Goal: Transaction & Acquisition: Purchase product/service

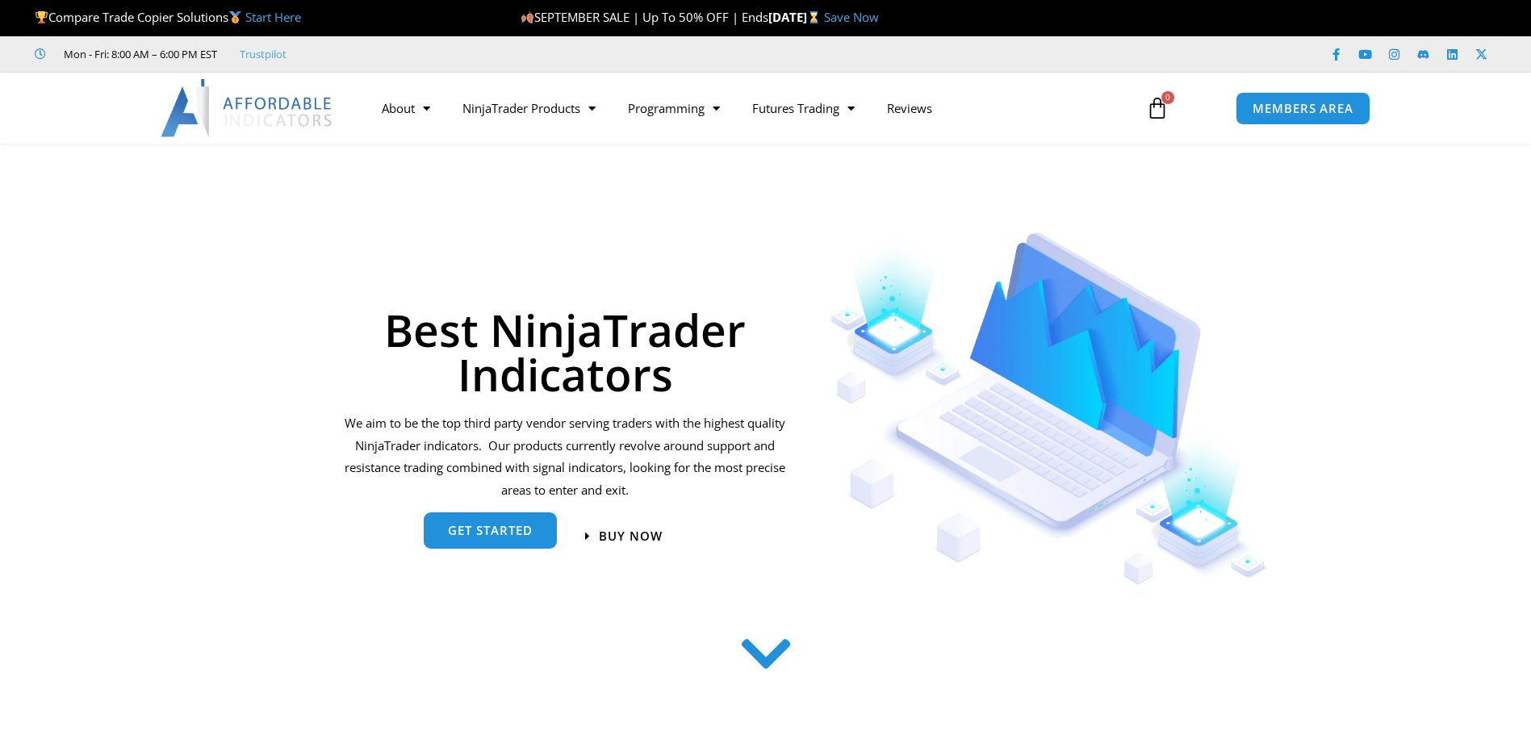
click at [484, 543] on link "get started" at bounding box center [490, 531] width 133 height 36
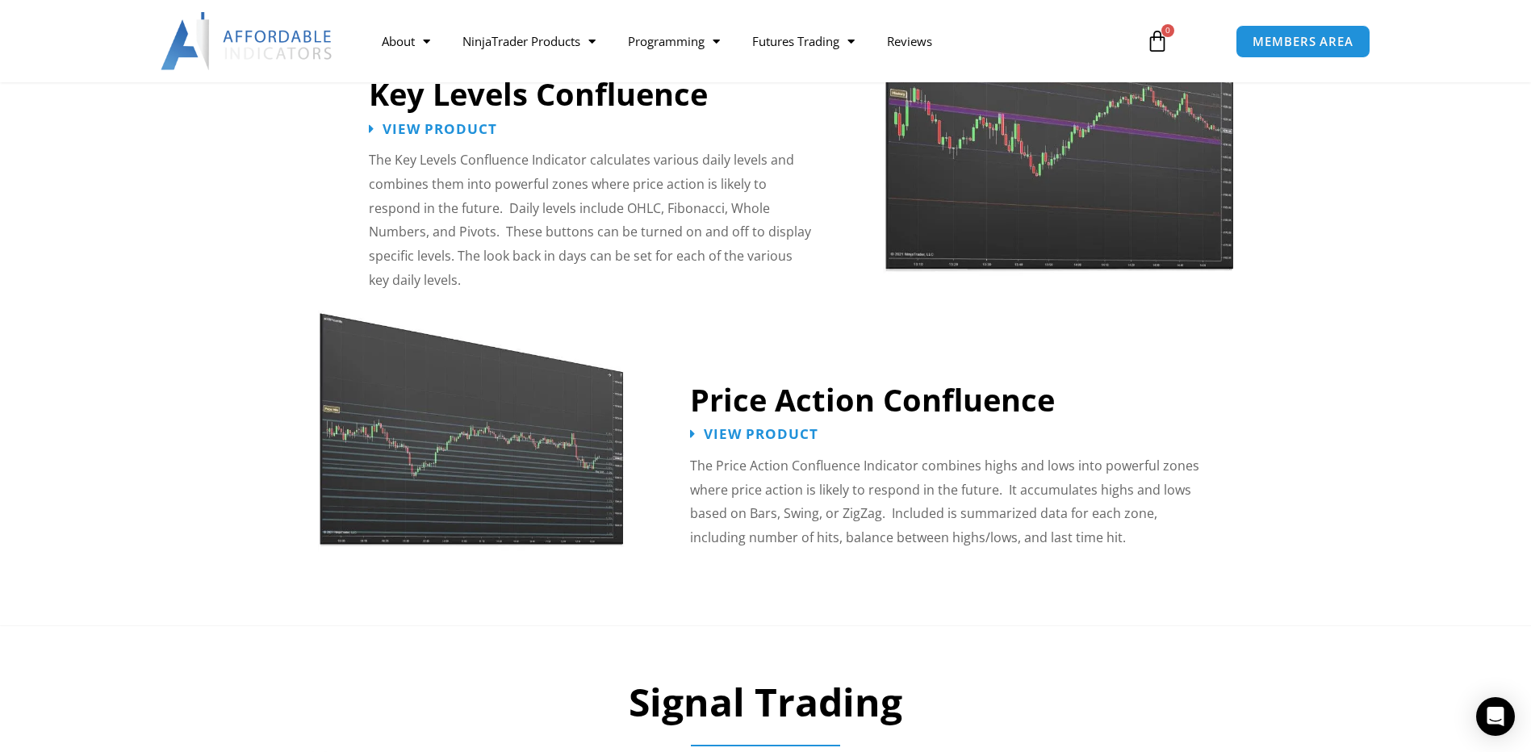
scroll to position [1865, 0]
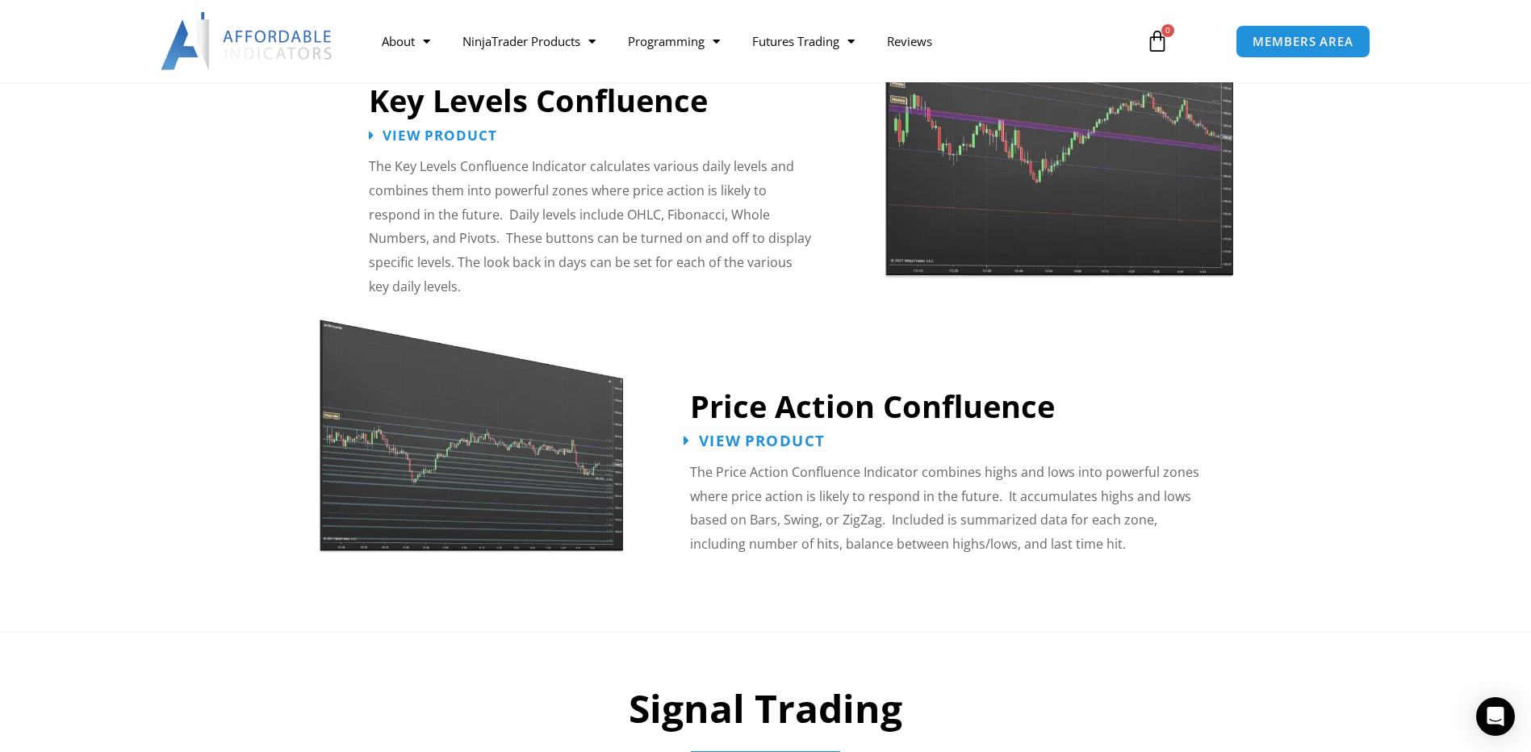
click at [714, 433] on span "View Product" at bounding box center [762, 440] width 126 height 15
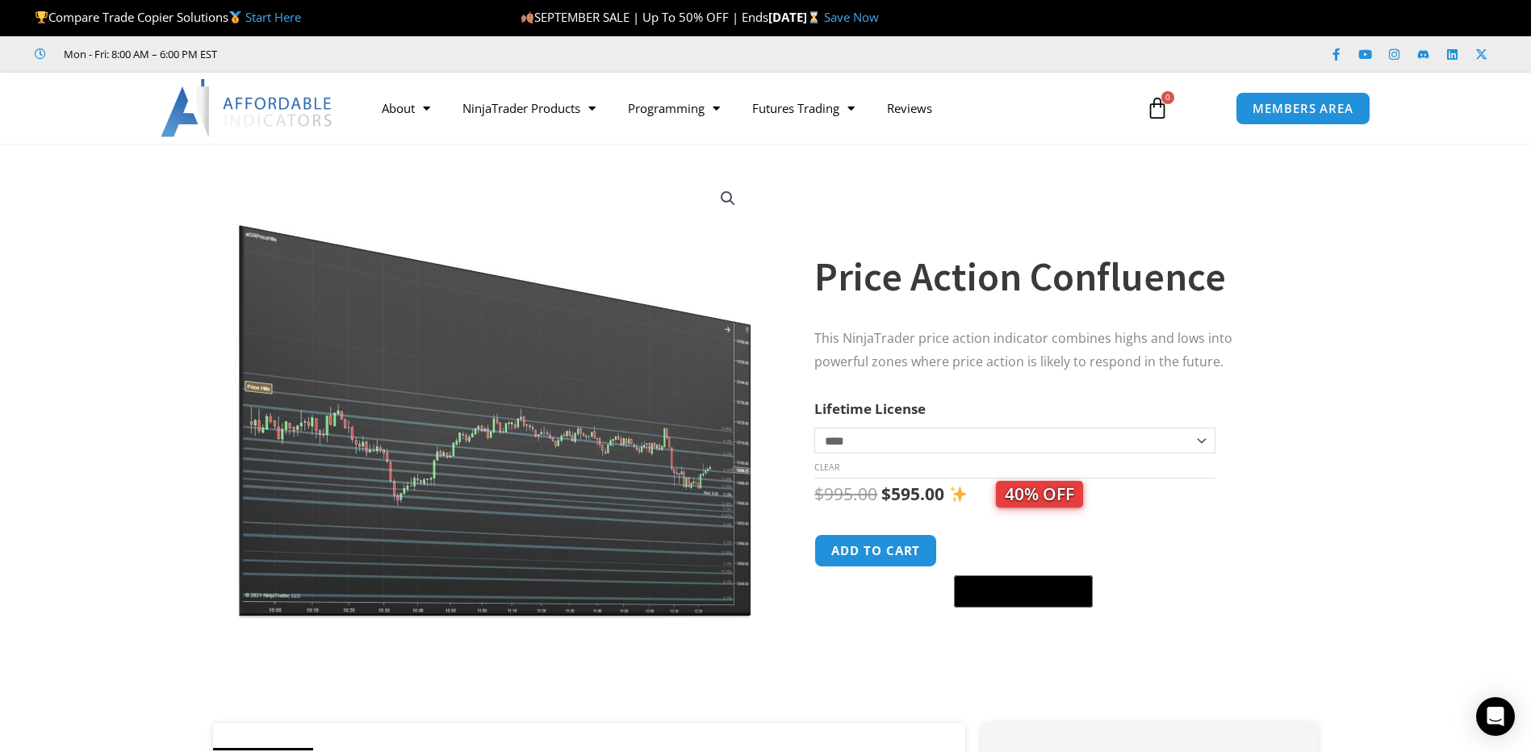
click at [1199, 443] on select "**********" at bounding box center [1015, 441] width 400 height 26
click at [761, 462] on div "Sale!" at bounding box center [496, 441] width 582 height 563
click at [570, 493] on img at bounding box center [495, 395] width 519 height 446
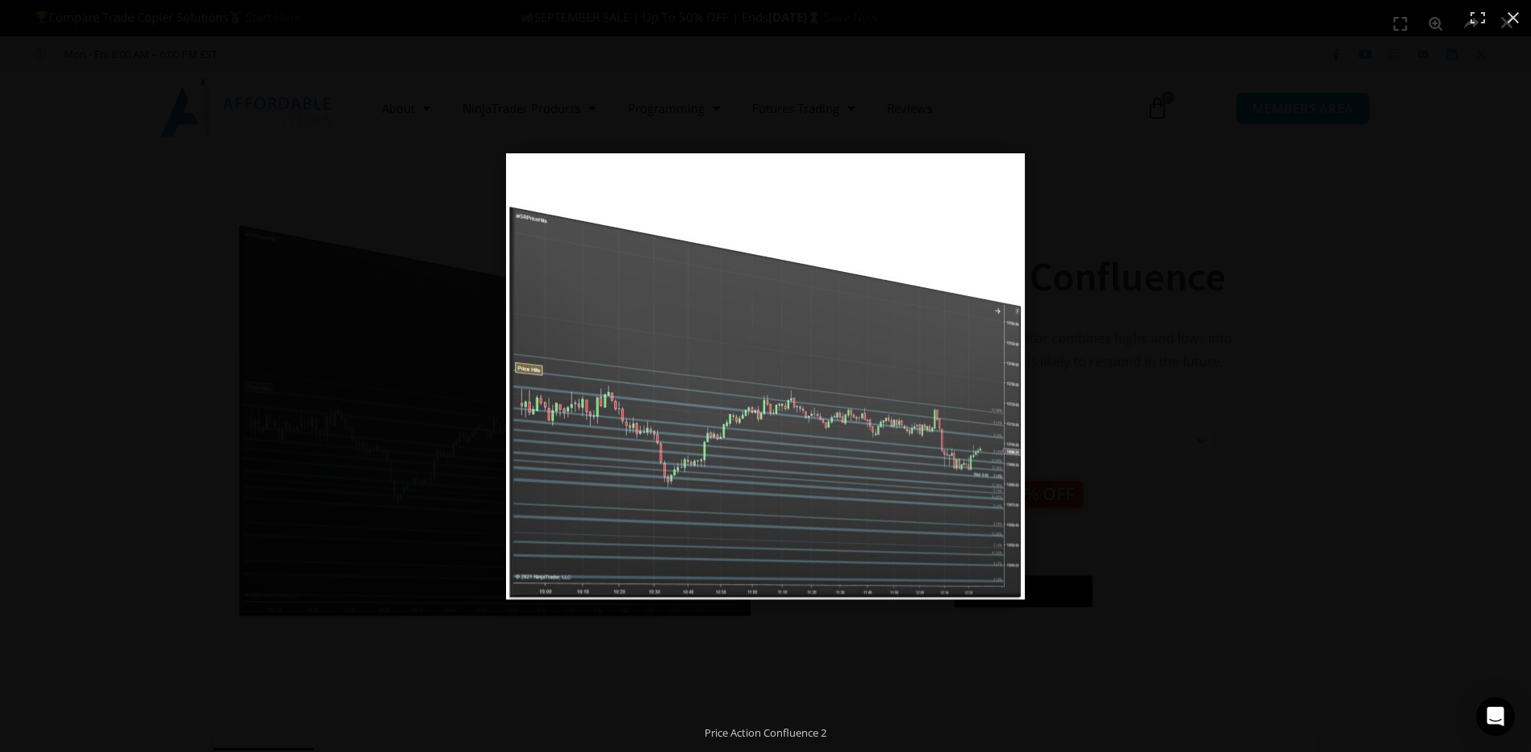
click at [794, 396] on img "Full screen image" at bounding box center [765, 376] width 519 height 446
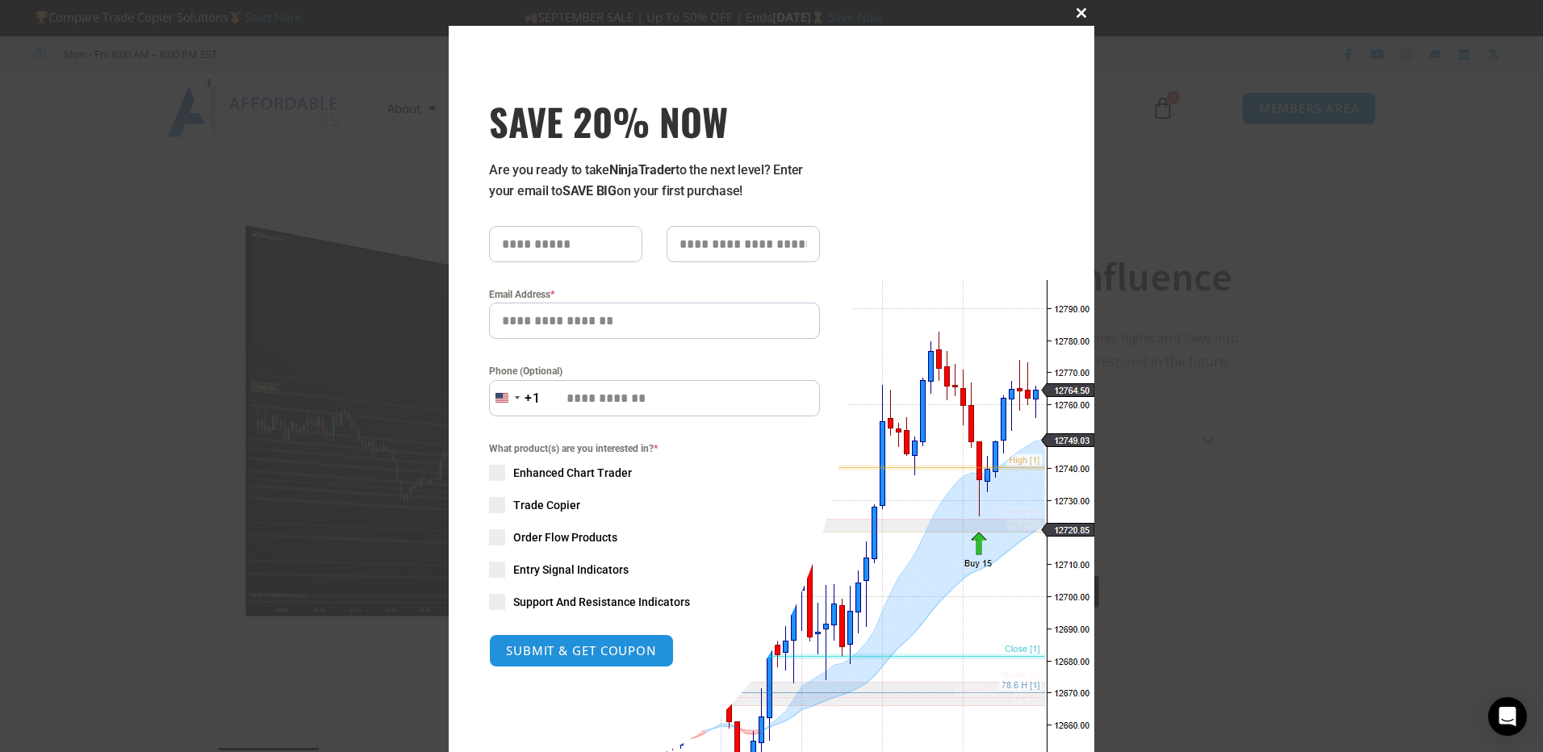
click at [1073, 13] on span "SAVE 20% NOW popup" at bounding box center [1082, 13] width 26 height 10
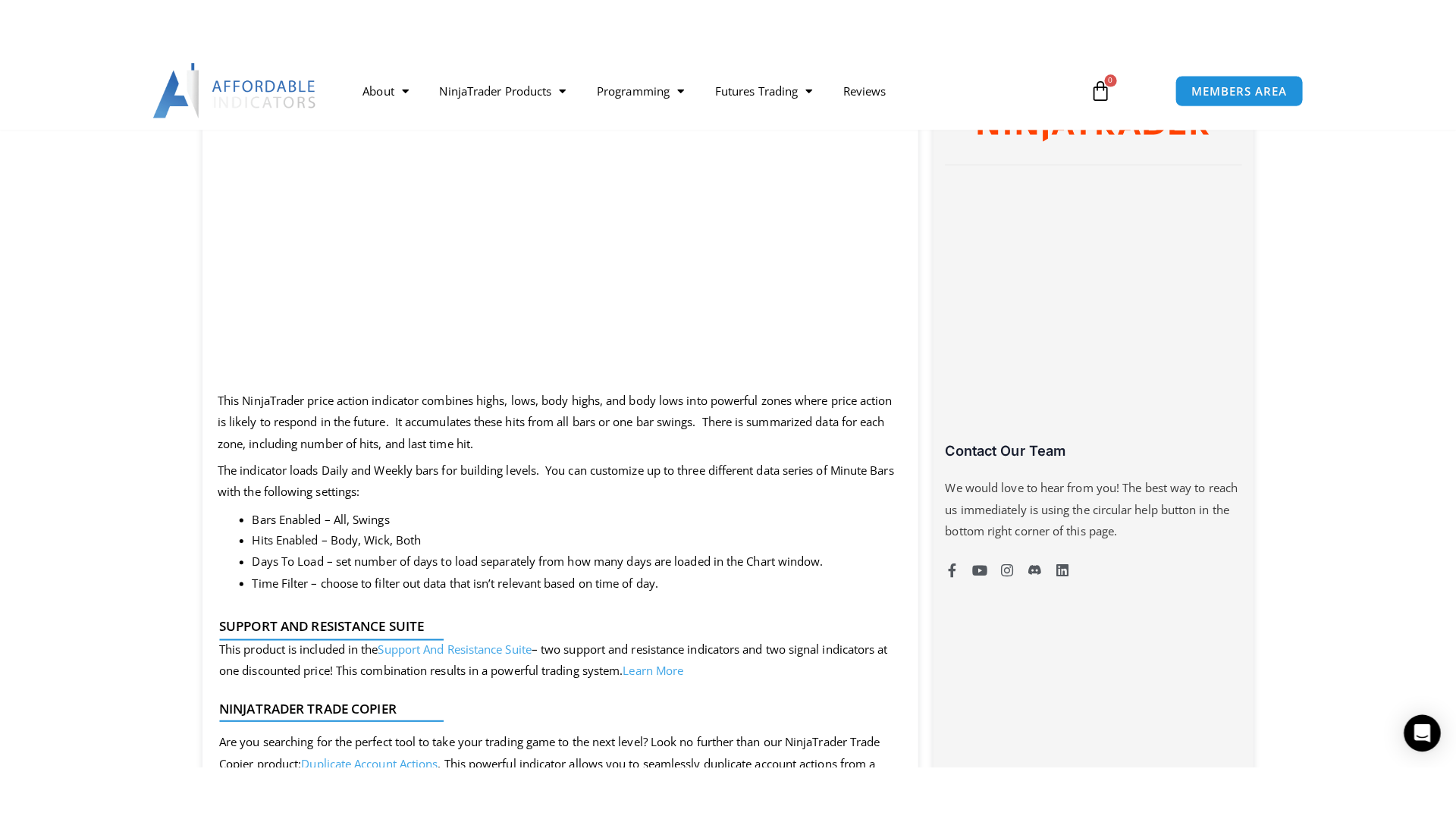
scroll to position [683, 0]
